Goal: Use online tool/utility: Utilize a website feature to perform a specific function

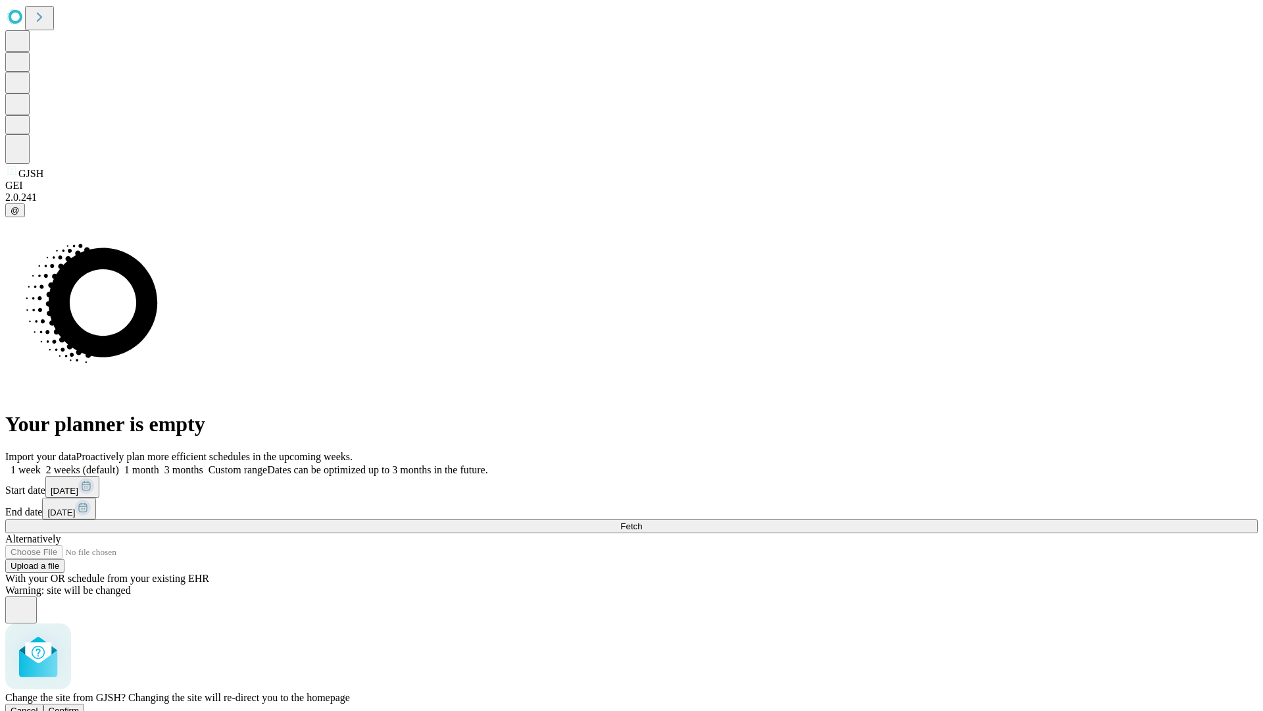
click at [80, 705] on span "Confirm" at bounding box center [64, 710] width 31 height 10
click at [159, 464] on label "1 month" at bounding box center [139, 469] width 40 height 11
click at [642, 521] on span "Fetch" at bounding box center [631, 526] width 22 height 10
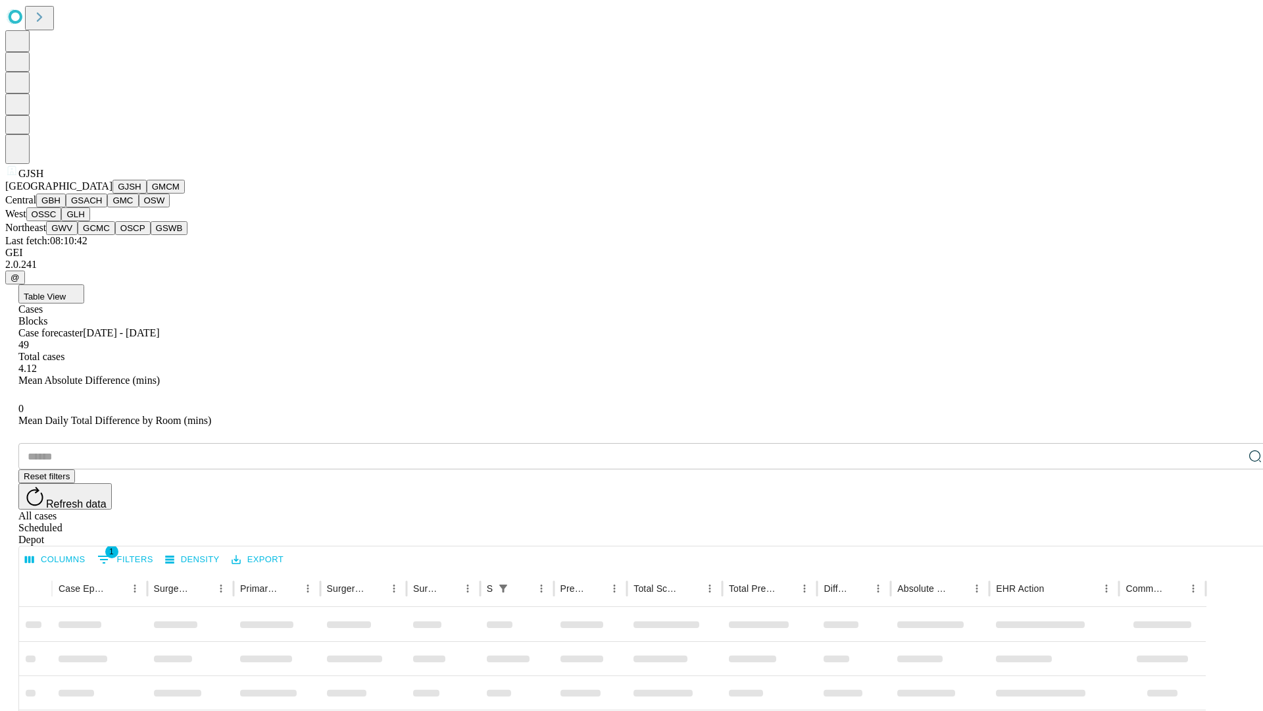
click at [147, 193] on button "GMCM" at bounding box center [166, 187] width 38 height 14
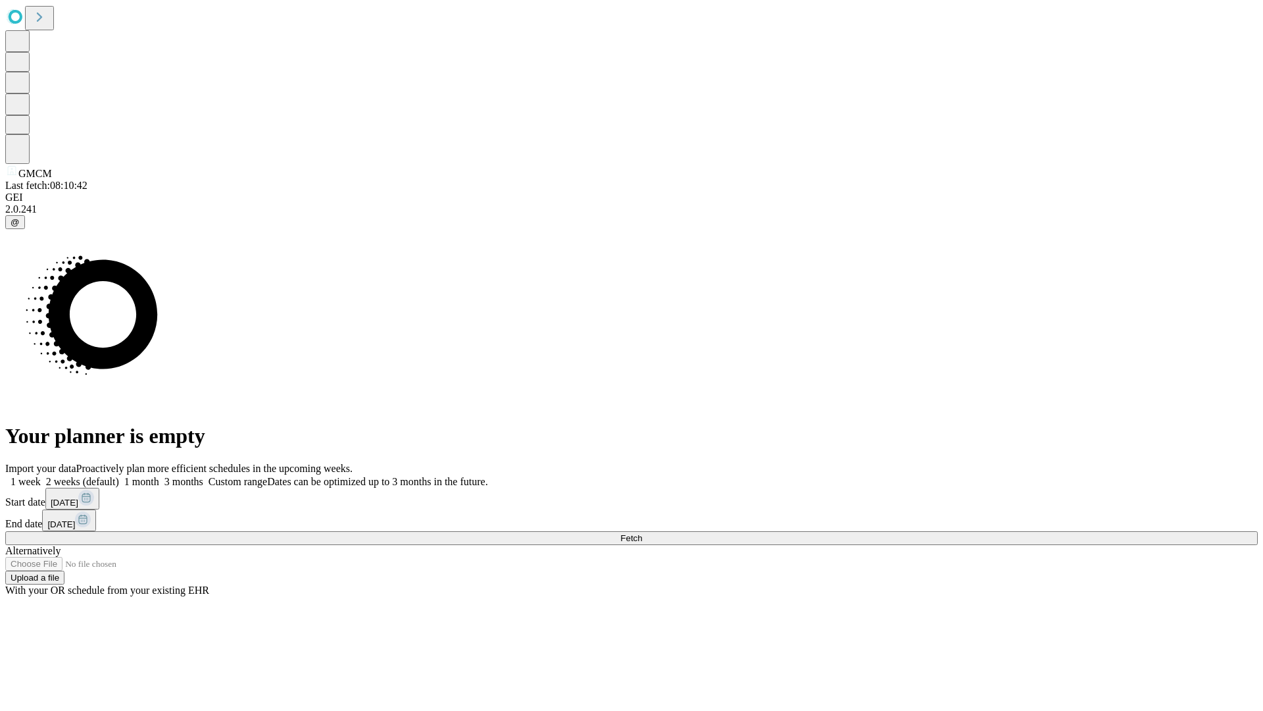
click at [159, 476] on label "1 month" at bounding box center [139, 481] width 40 height 11
click at [642, 533] on span "Fetch" at bounding box center [631, 538] width 22 height 10
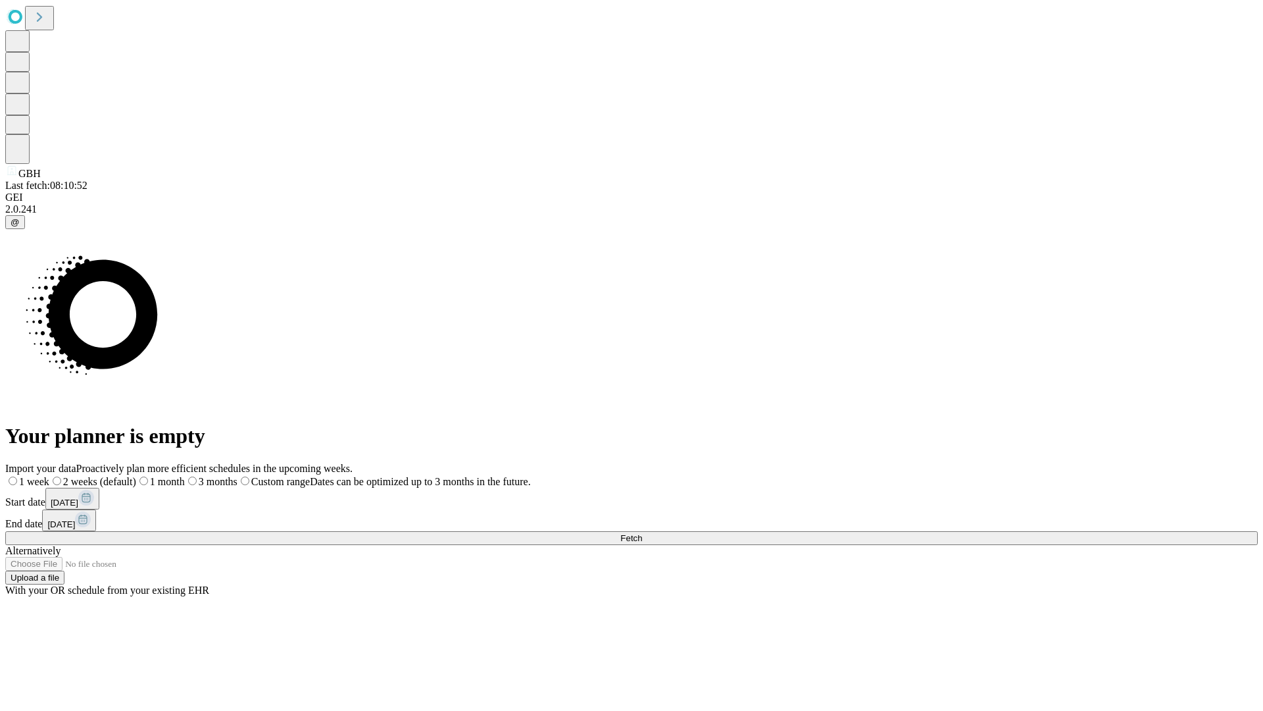
click at [642, 533] on span "Fetch" at bounding box center [631, 538] width 22 height 10
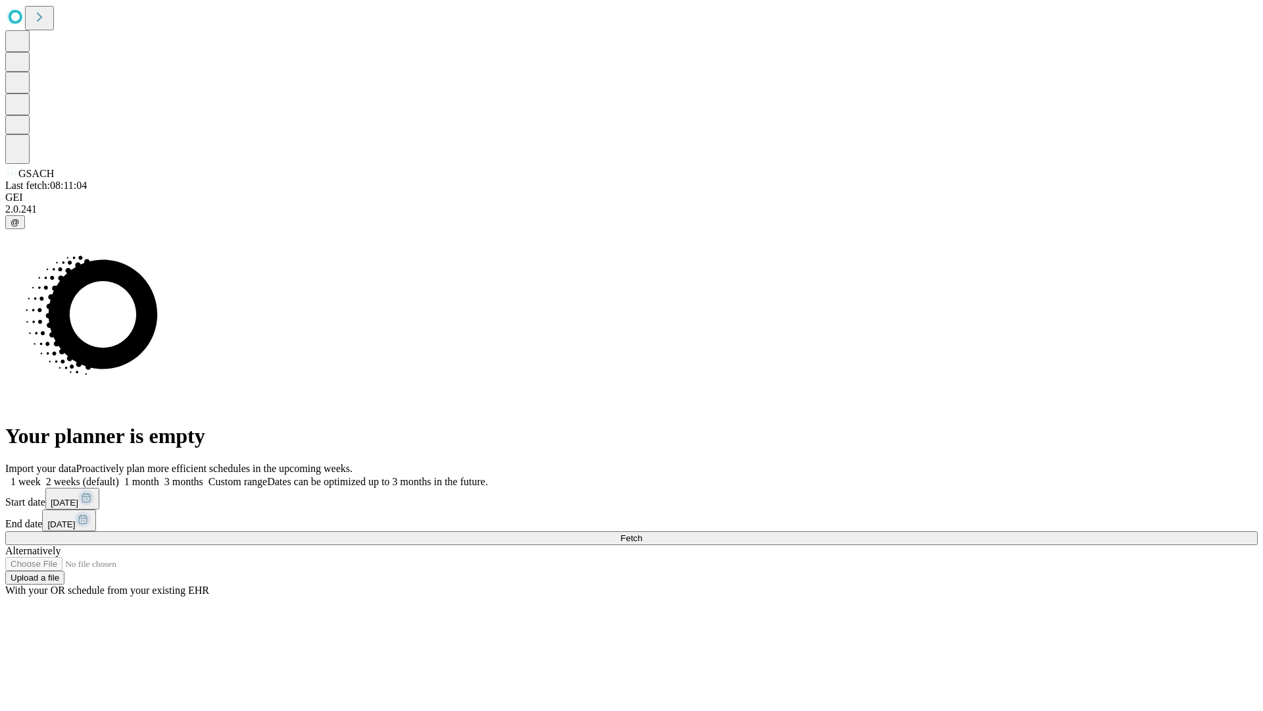
click at [159, 476] on label "1 month" at bounding box center [139, 481] width 40 height 11
click at [642, 533] on span "Fetch" at bounding box center [631, 538] width 22 height 10
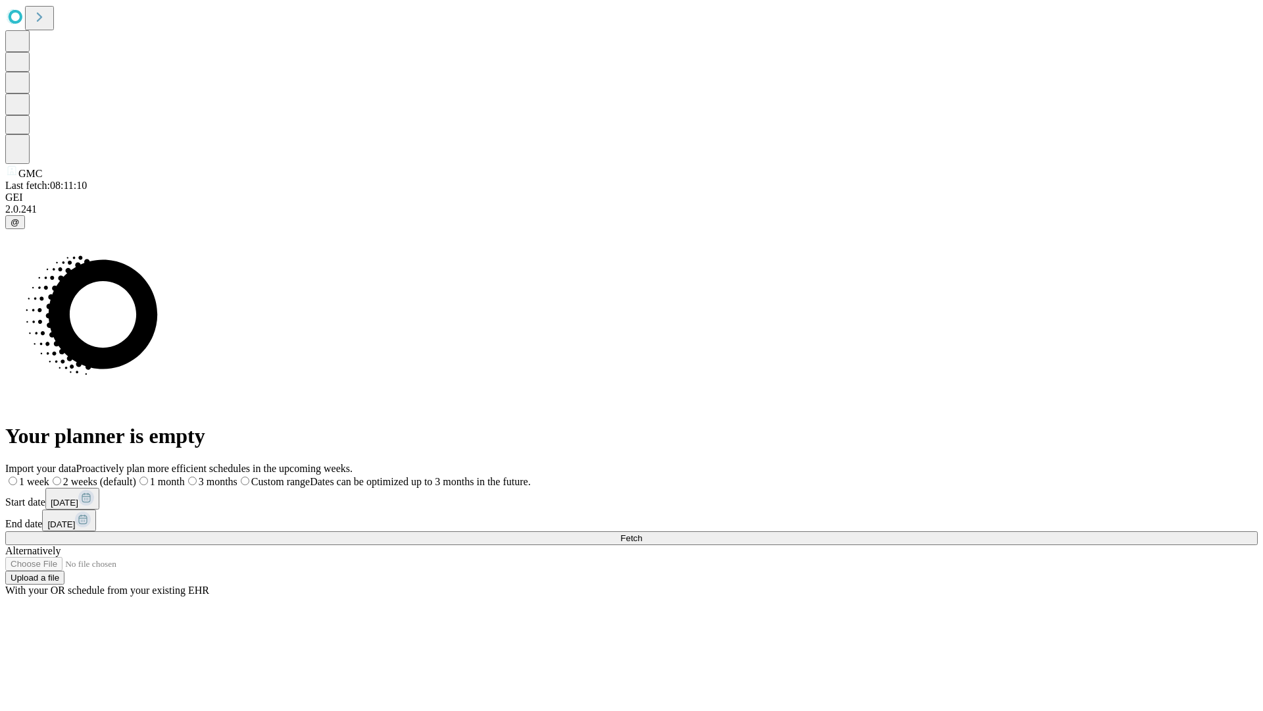
click at [642, 533] on span "Fetch" at bounding box center [631, 538] width 22 height 10
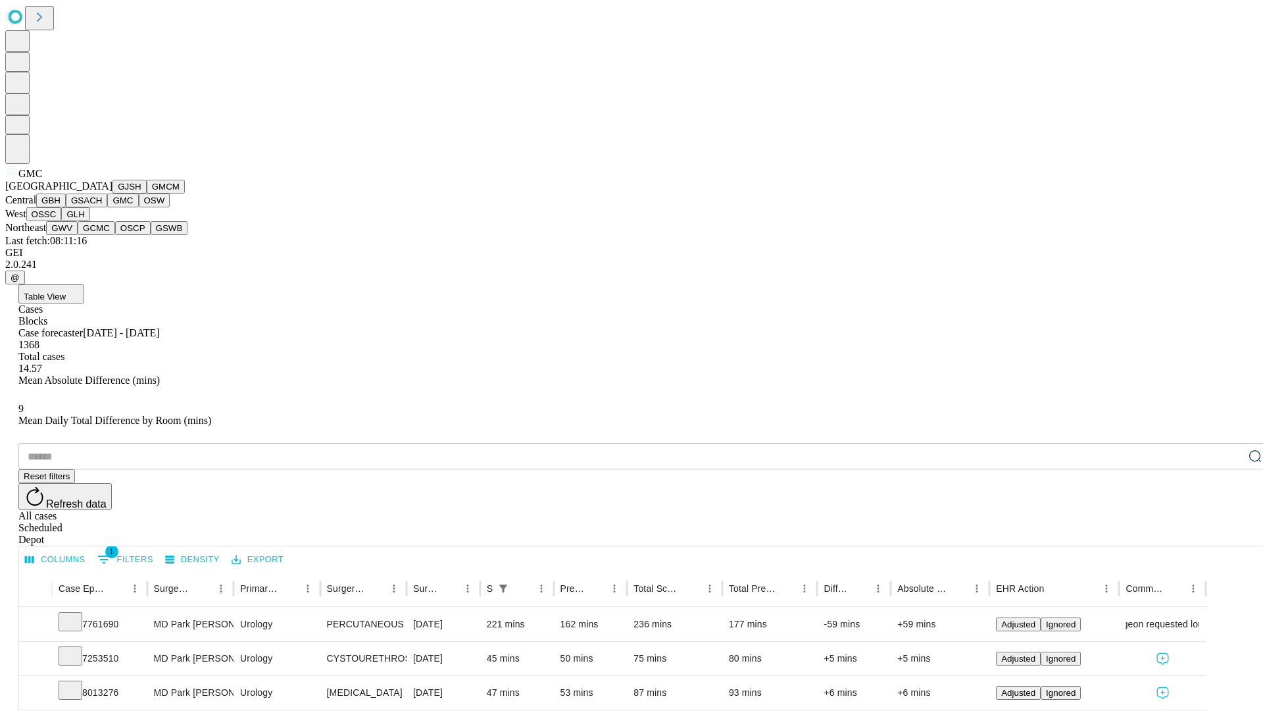
click at [139, 207] on button "OSW" at bounding box center [155, 200] width 32 height 14
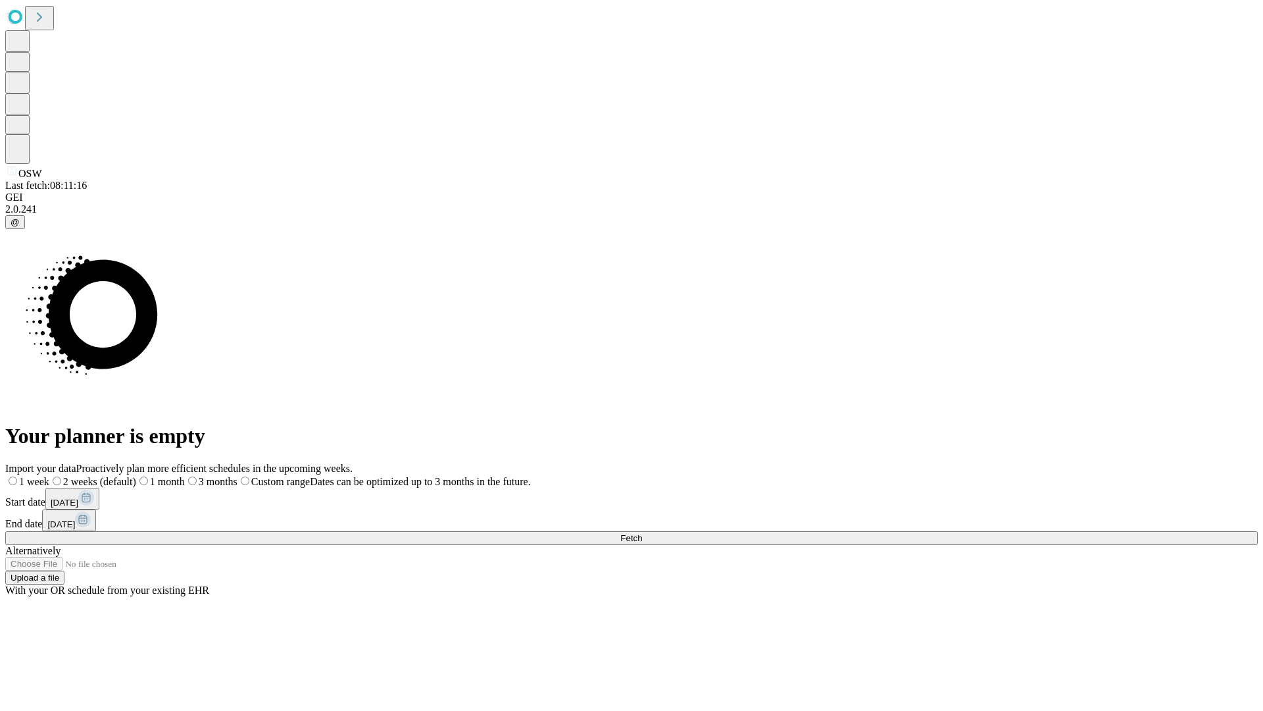
click at [185, 476] on label "1 month" at bounding box center [160, 481] width 49 height 11
click at [642, 533] on span "Fetch" at bounding box center [631, 538] width 22 height 10
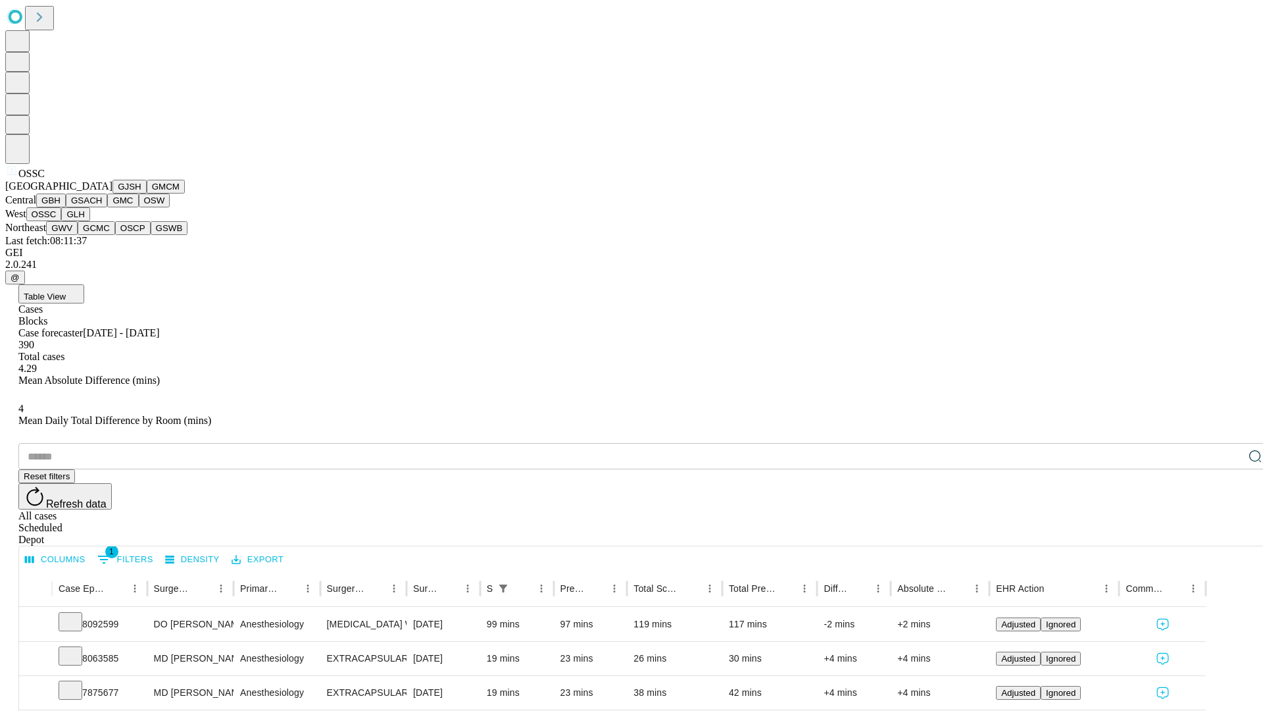
click at [89, 221] on button "GLH" at bounding box center [75, 214] width 28 height 14
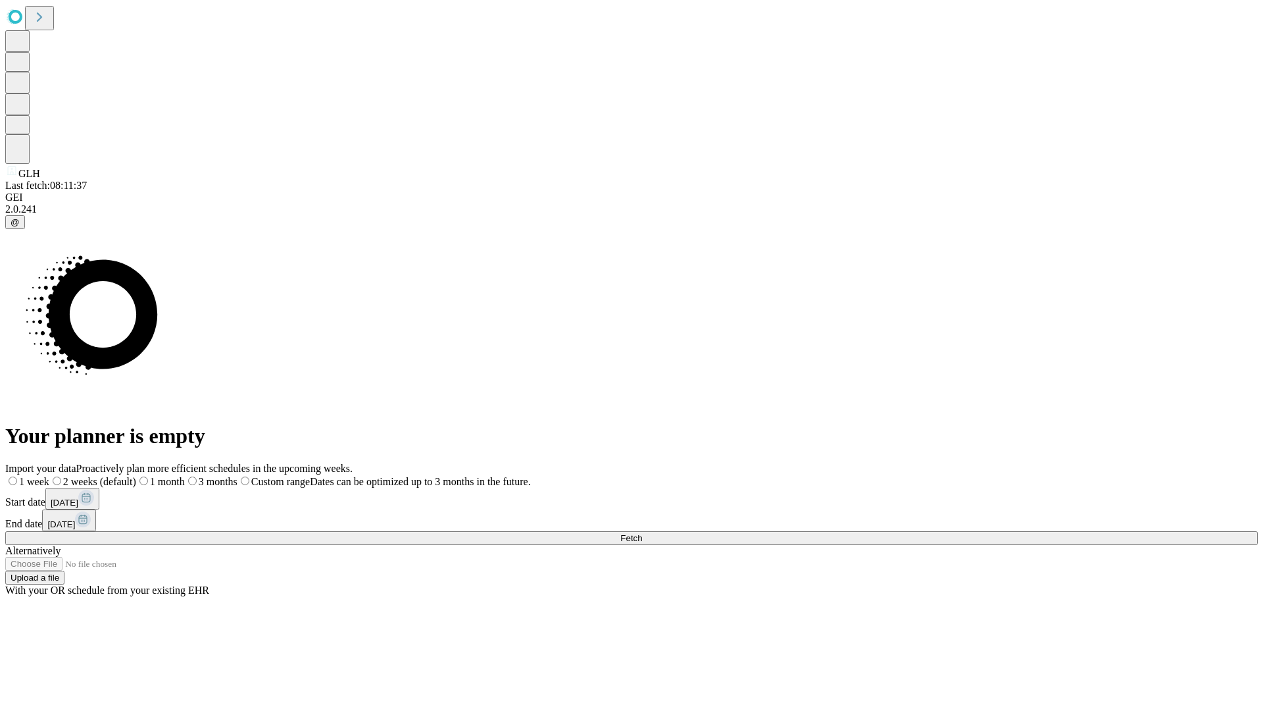
click at [185, 476] on label "1 month" at bounding box center [160, 481] width 49 height 11
click at [642, 533] on span "Fetch" at bounding box center [631, 538] width 22 height 10
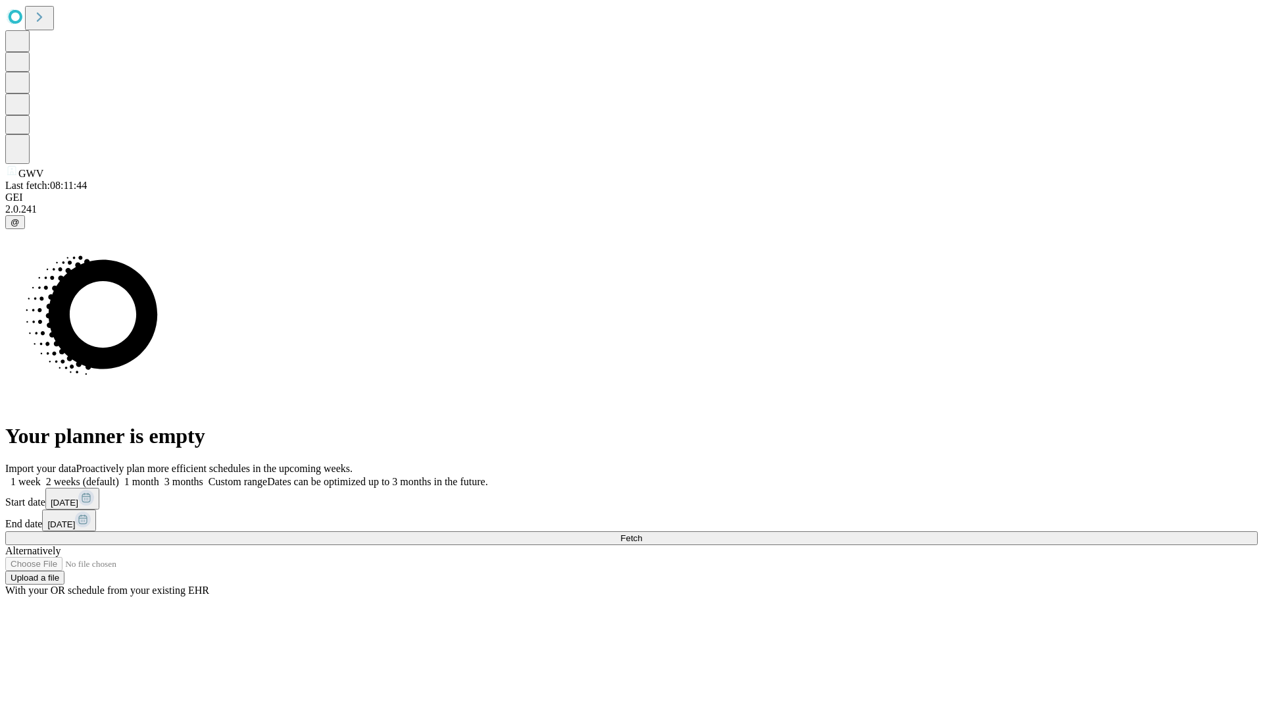
click at [159, 476] on label "1 month" at bounding box center [139, 481] width 40 height 11
click at [642, 533] on span "Fetch" at bounding box center [631, 538] width 22 height 10
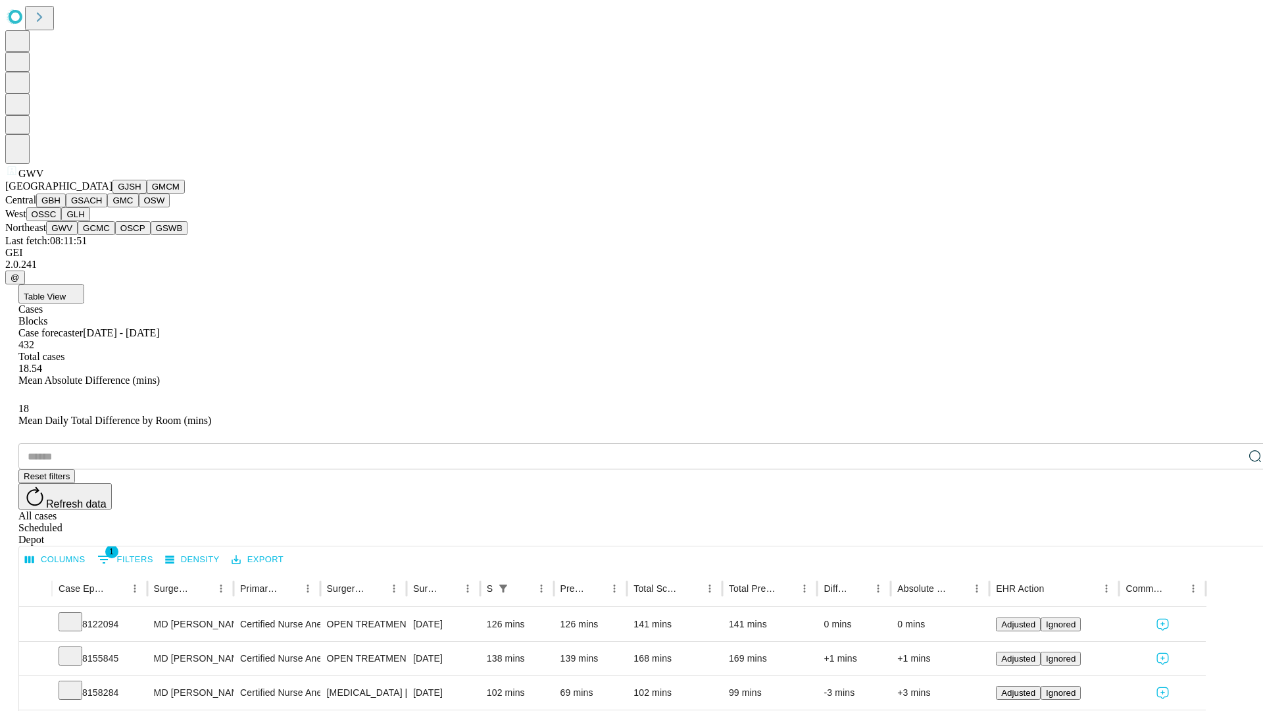
click at [102, 235] on button "GCMC" at bounding box center [97, 228] width 38 height 14
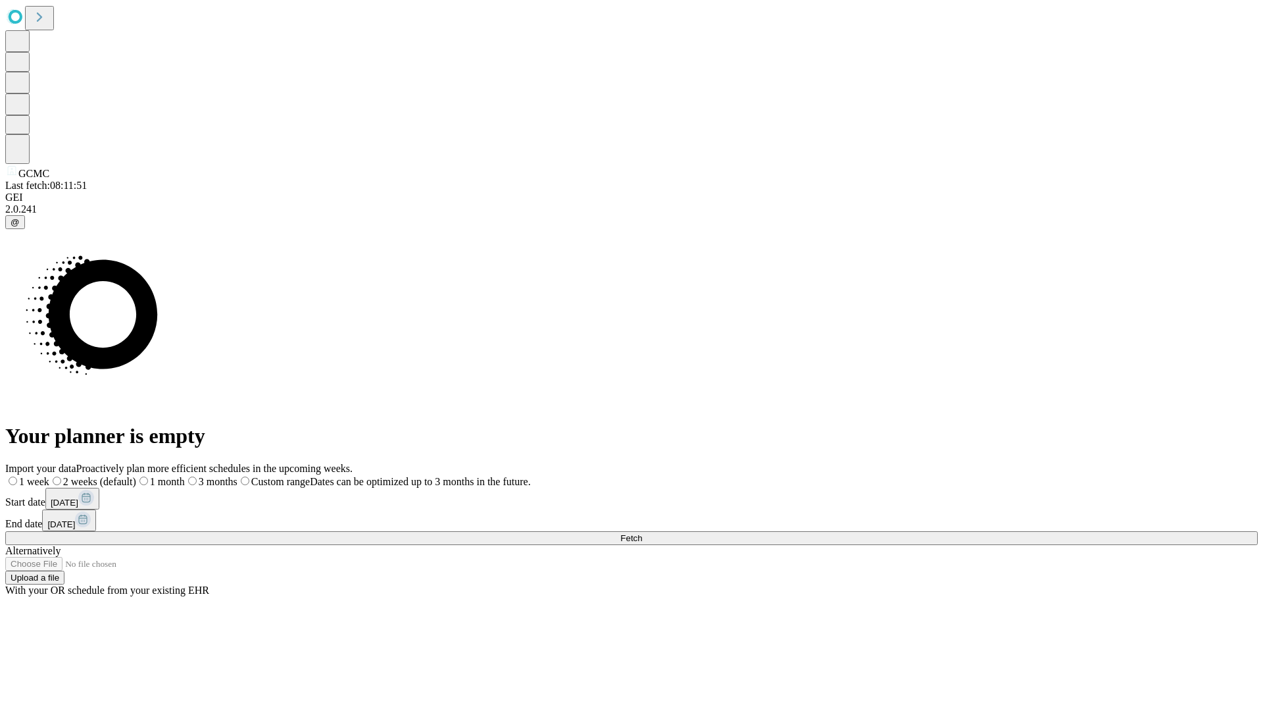
click at [185, 476] on label "1 month" at bounding box center [160, 481] width 49 height 11
click at [642, 533] on span "Fetch" at bounding box center [631, 538] width 22 height 10
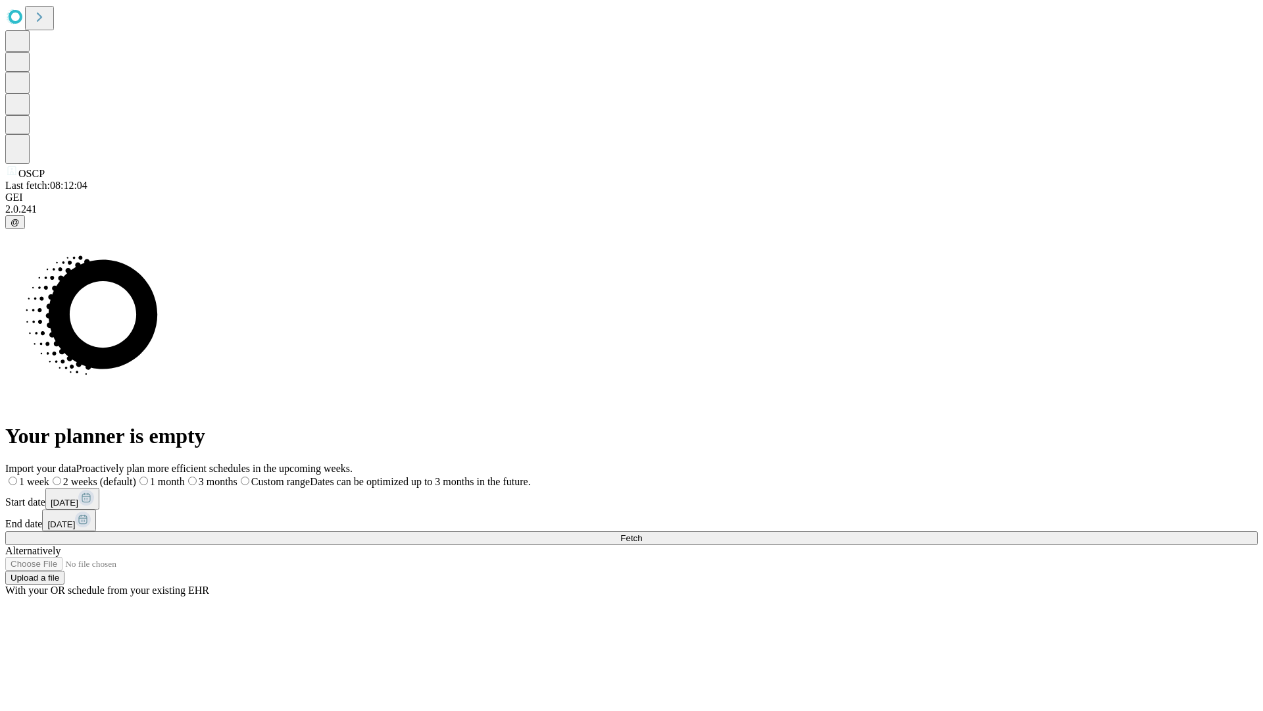
click at [185, 476] on label "1 month" at bounding box center [160, 481] width 49 height 11
click at [642, 533] on span "Fetch" at bounding box center [631, 538] width 22 height 10
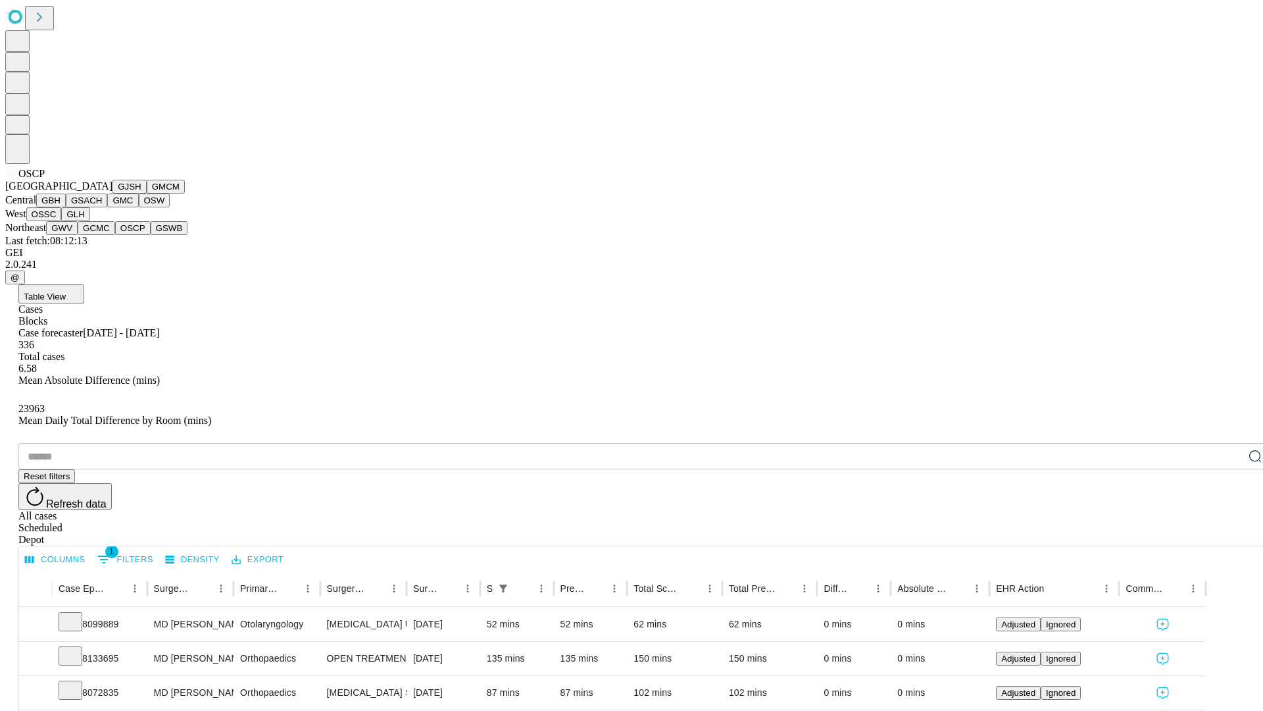
click at [151, 235] on button "GSWB" at bounding box center [170, 228] width 38 height 14
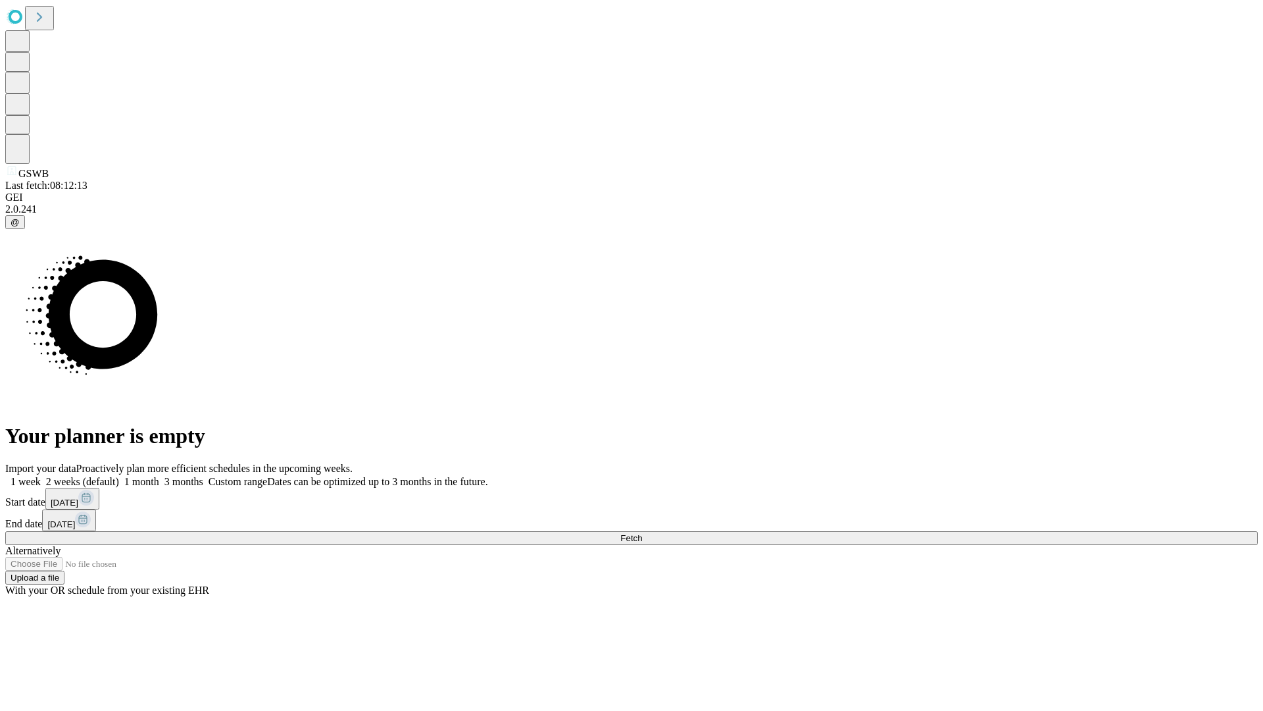
click at [159, 476] on label "1 month" at bounding box center [139, 481] width 40 height 11
click at [642, 533] on span "Fetch" at bounding box center [631, 538] width 22 height 10
